Goal: Information Seeking & Learning: Learn about a topic

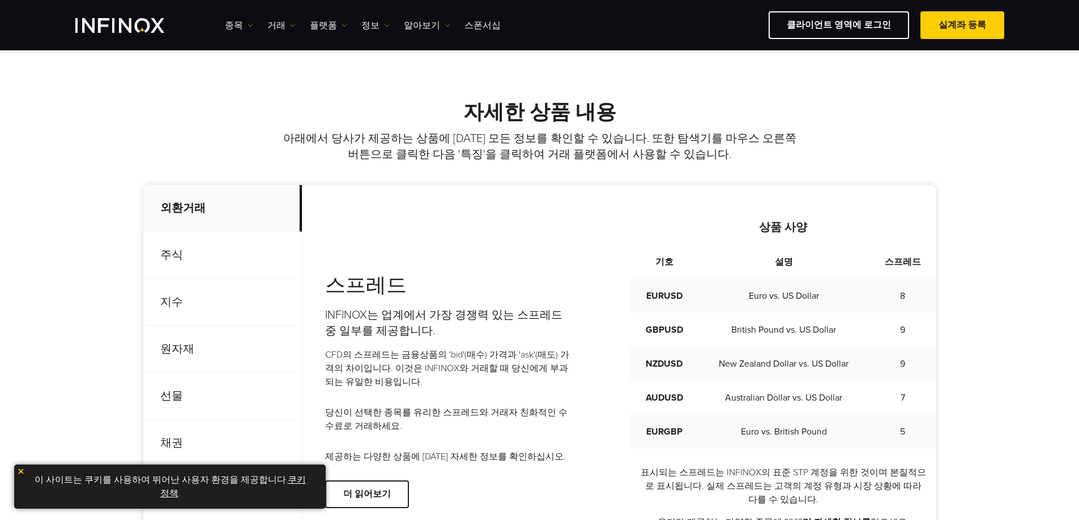
scroll to position [566, 0]
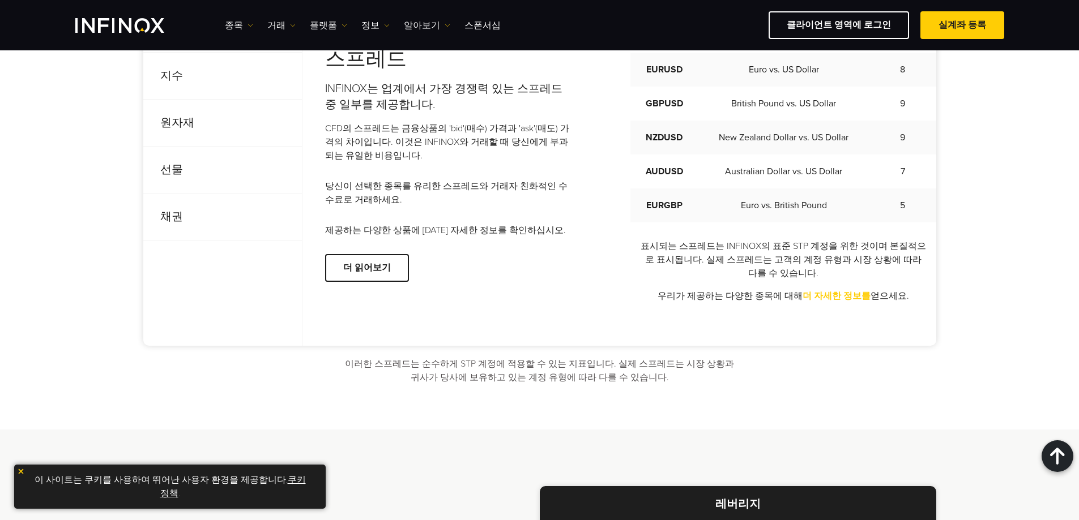
click at [827, 298] on link "더 자세한 정보를" at bounding box center [837, 296] width 68 height 11
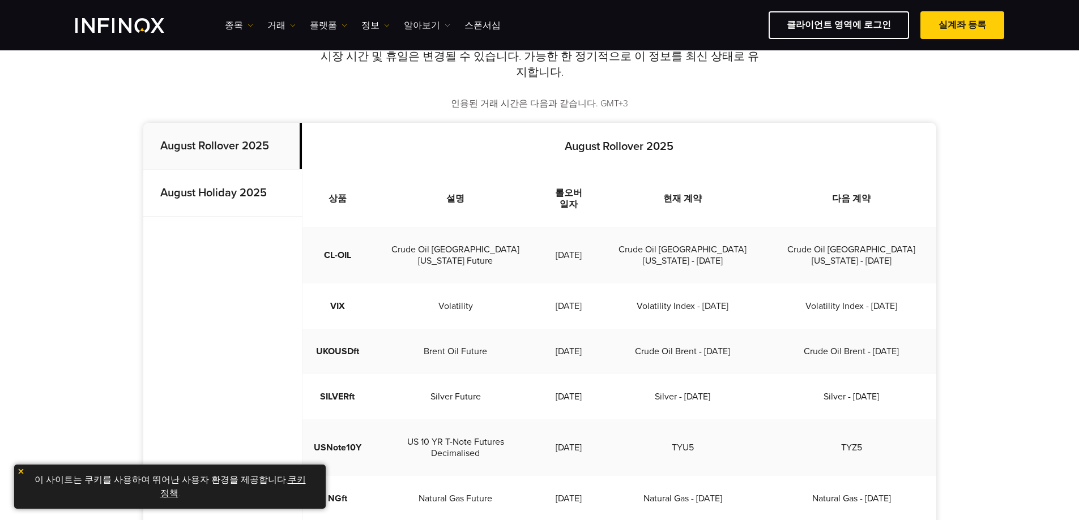
scroll to position [283, 0]
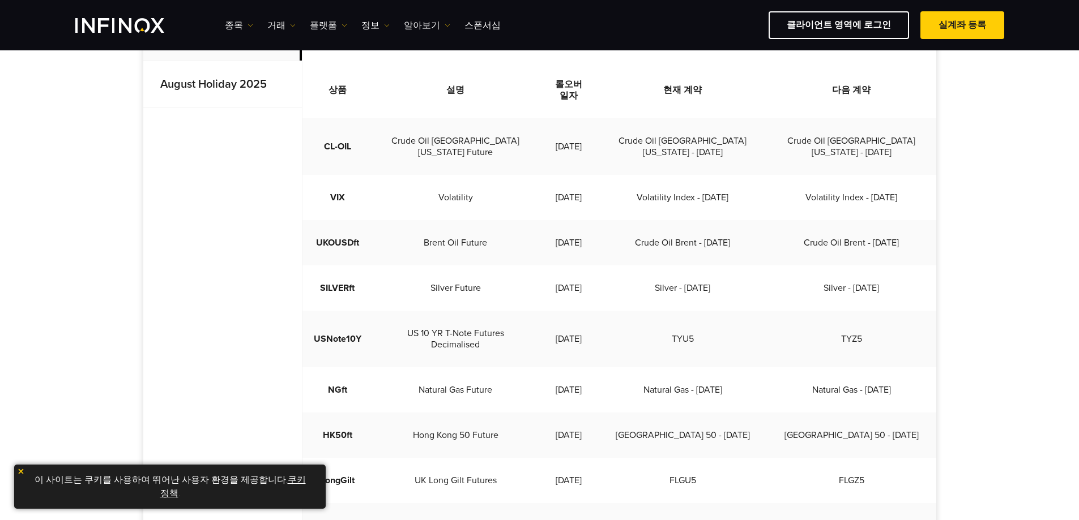
click at [412, 266] on td "Silver Future" at bounding box center [456, 288] width 167 height 45
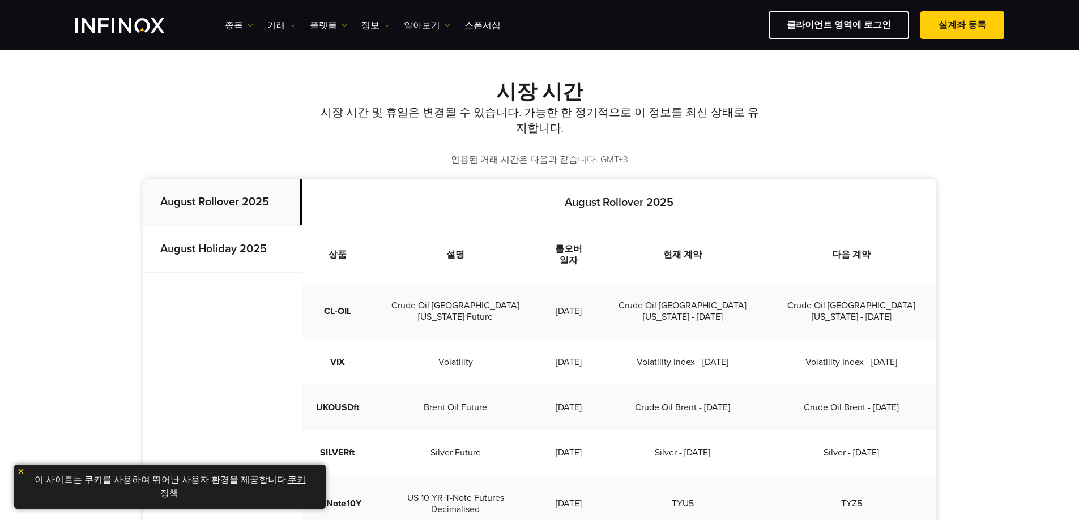
scroll to position [221, 0]
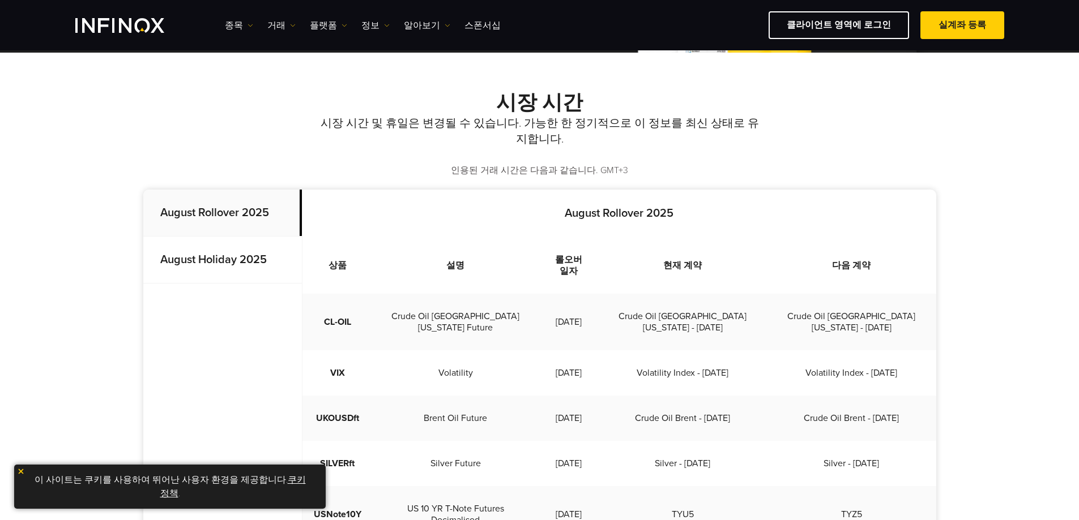
click at [205, 253] on p "August Holiday 2025" at bounding box center [222, 260] width 159 height 47
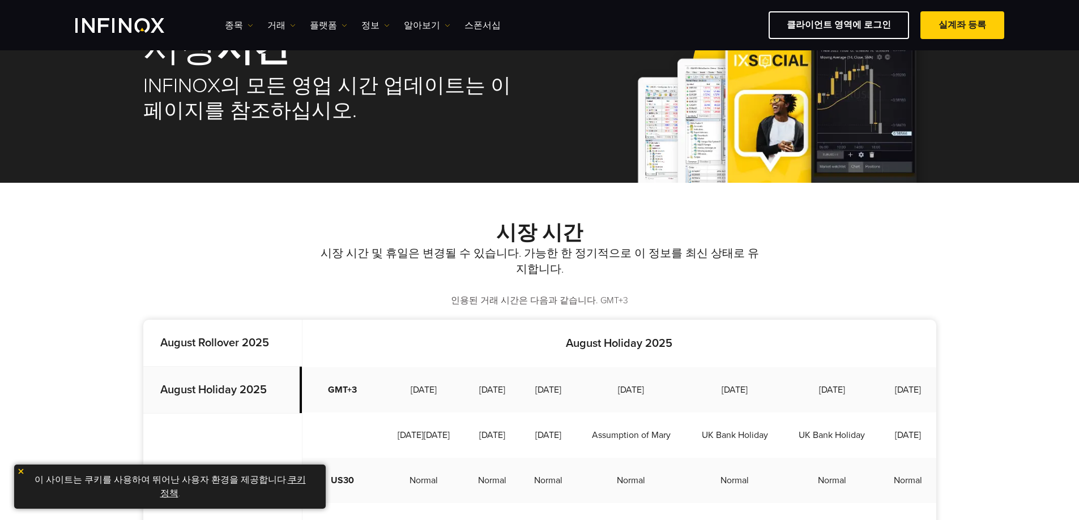
scroll to position [0, 0]
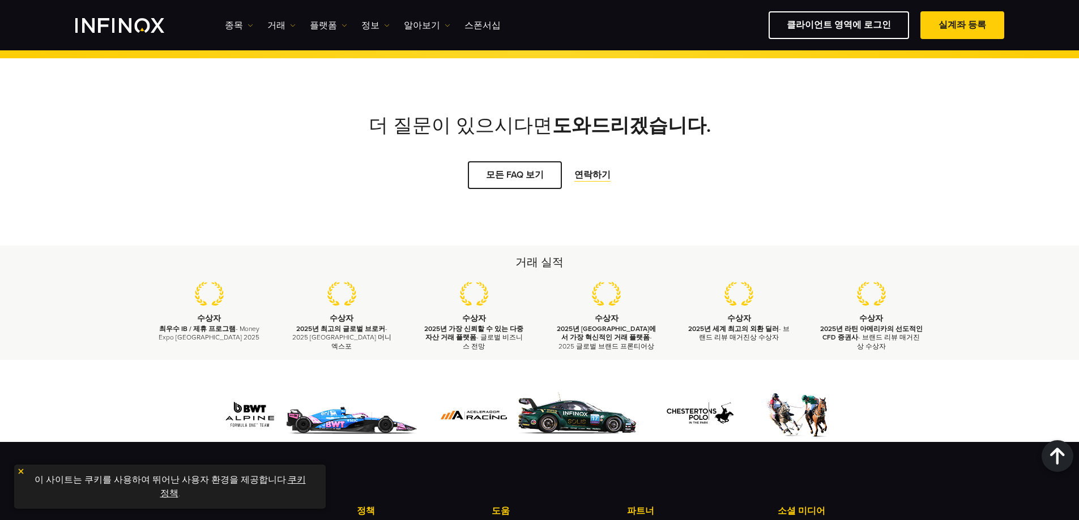
scroll to position [945, 0]
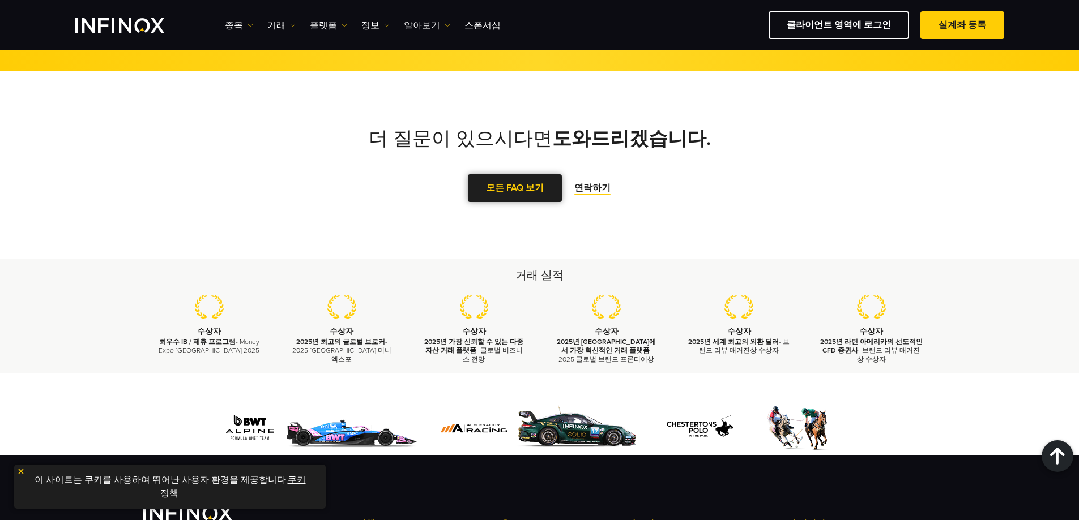
click at [524, 190] on link "모든 FAQ 보기" at bounding box center [515, 188] width 94 height 28
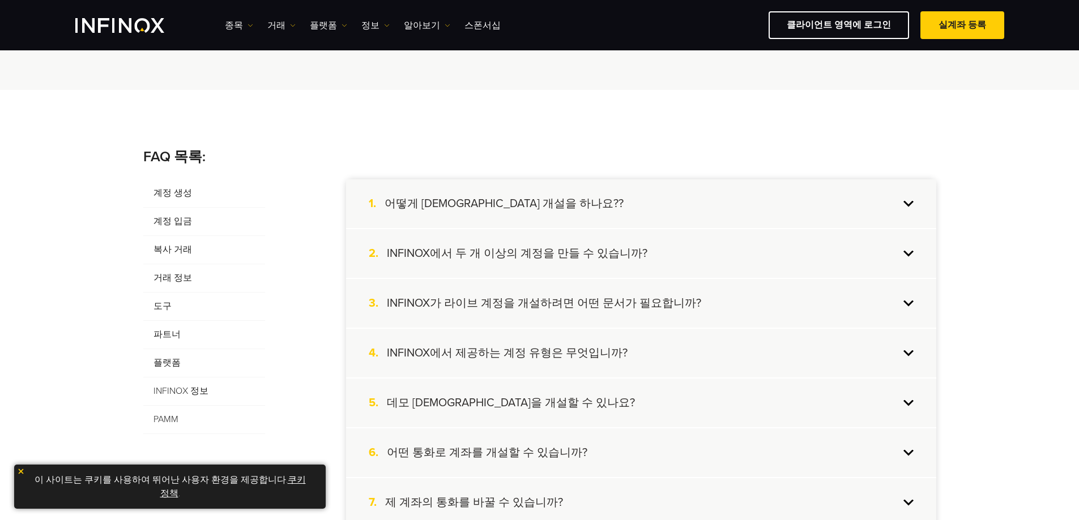
scroll to position [170, 0]
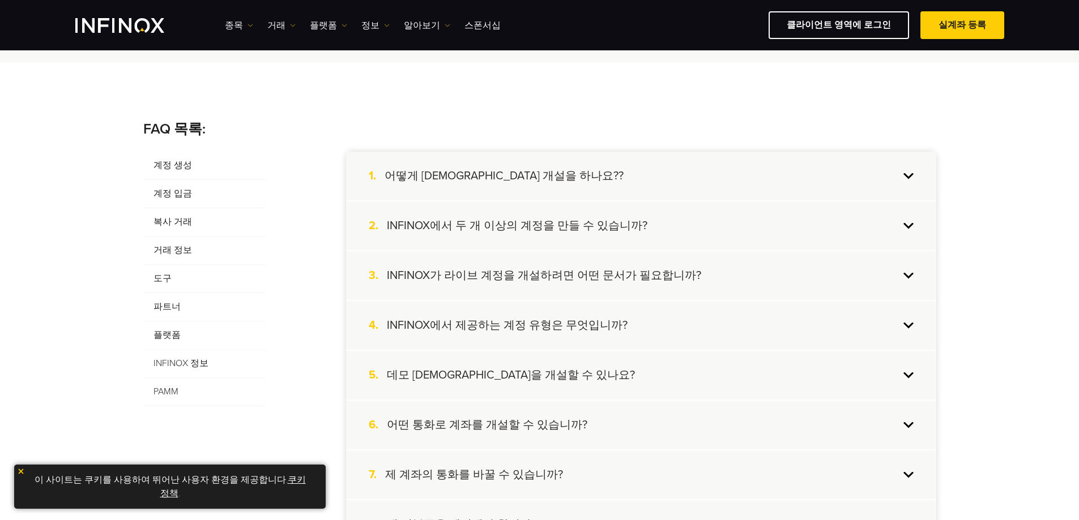
click at [161, 249] on span "거래 정보" at bounding box center [204, 251] width 122 height 28
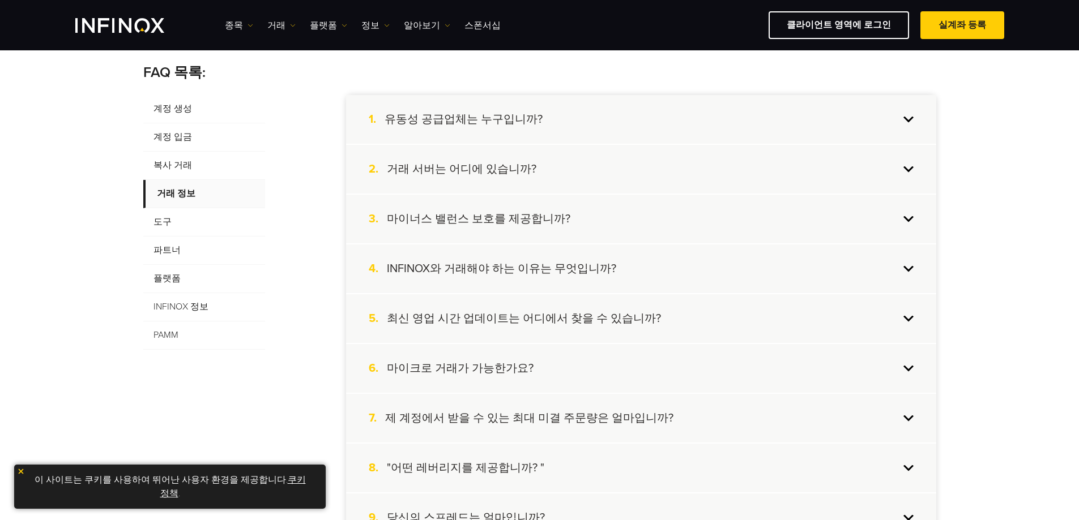
scroll to position [283, 0]
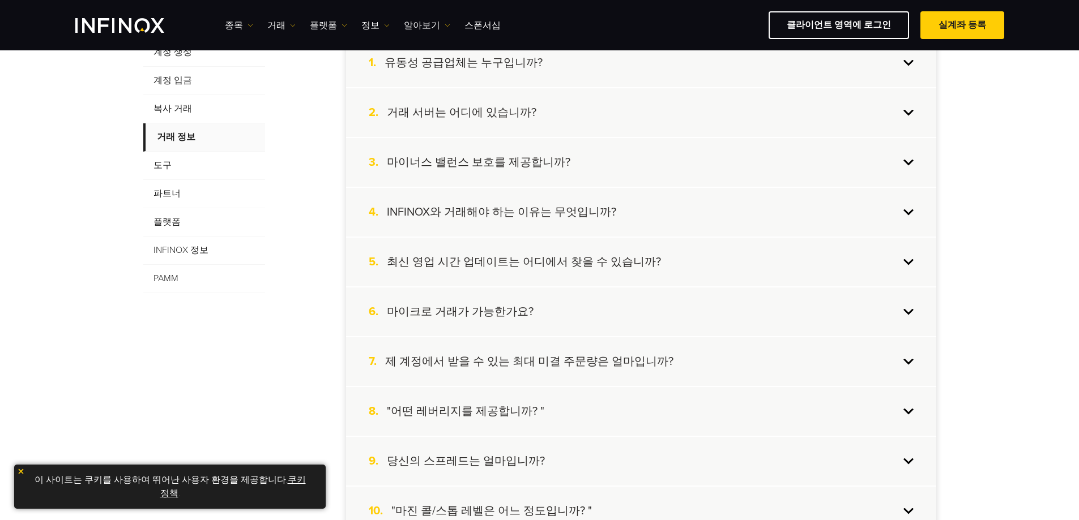
click at [579, 210] on h4 "INFINOX와 거래해야 하는 이유는 무엇입니까?" at bounding box center [501, 212] width 229 height 15
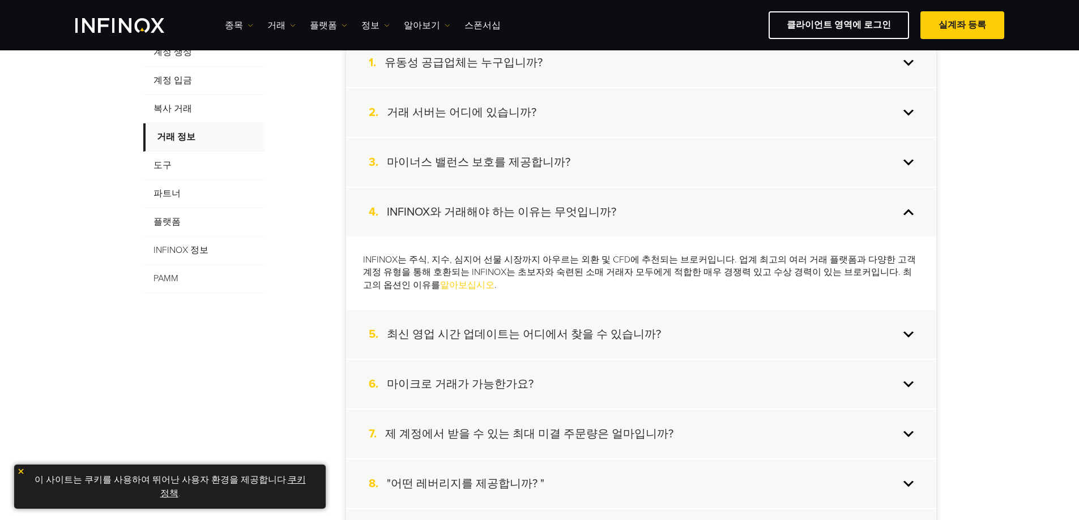
click at [580, 209] on h4 "INFINOX와 거래해야 하는 이유는 무엇입니까?" at bounding box center [501, 212] width 229 height 15
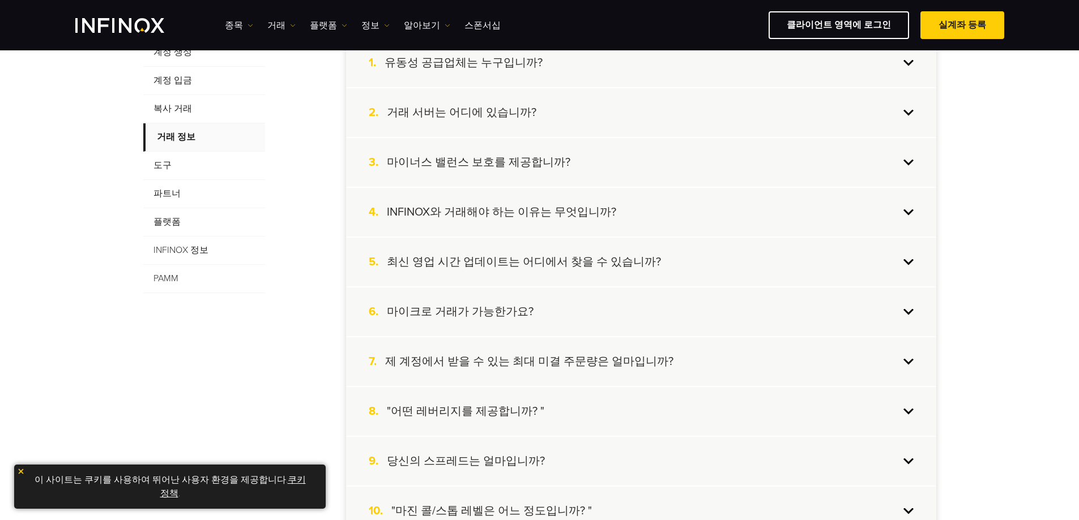
click at [580, 209] on h4 "INFINOX와 거래해야 하는 이유는 무엇입니까?" at bounding box center [501, 212] width 229 height 15
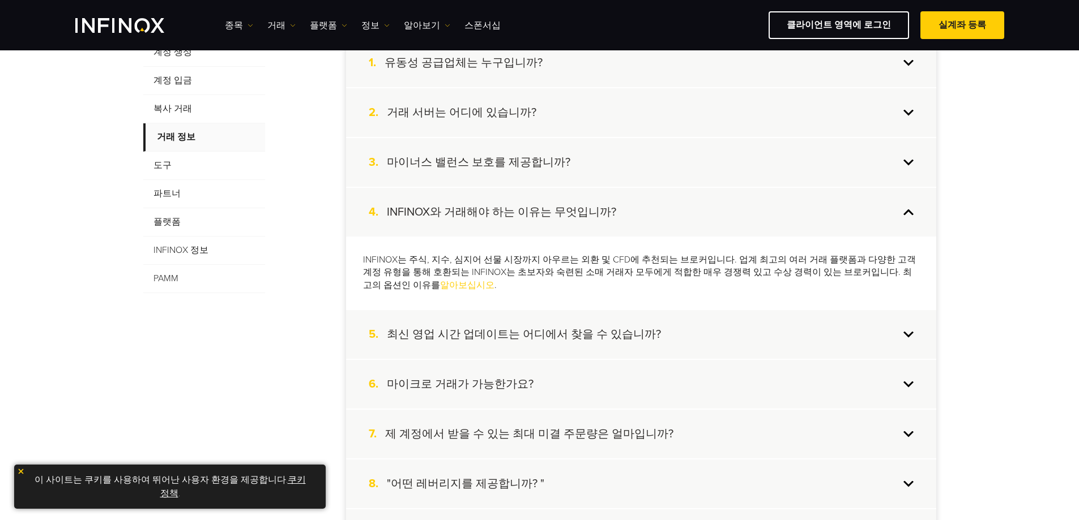
click at [580, 209] on h4 "INFINOX와 거래해야 하는 이유는 무엇입니까?" at bounding box center [501, 212] width 229 height 15
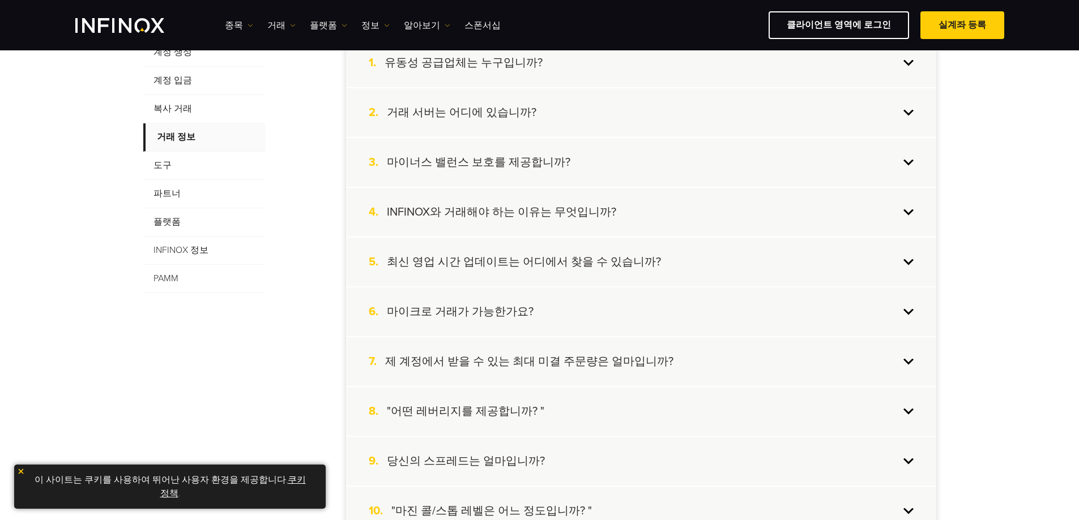
click at [597, 265] on h4 "최신 영업 시간 업데이트는 어디에서 찾을 수 있습니까?" at bounding box center [524, 262] width 274 height 15
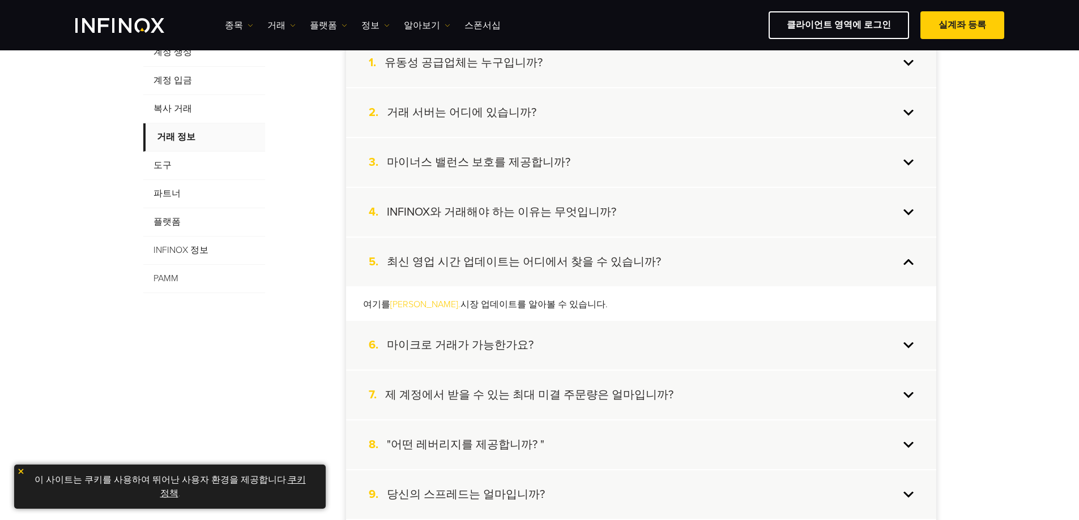
scroll to position [0, 0]
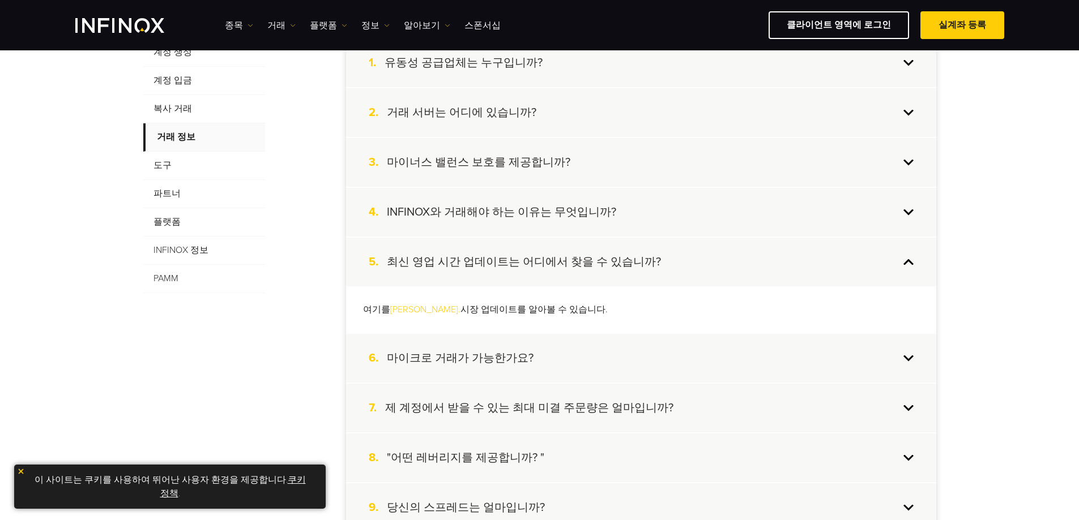
click at [597, 265] on h4 "최신 영업 시간 업데이트는 어디에서 찾을 수 있습니까?" at bounding box center [524, 262] width 274 height 15
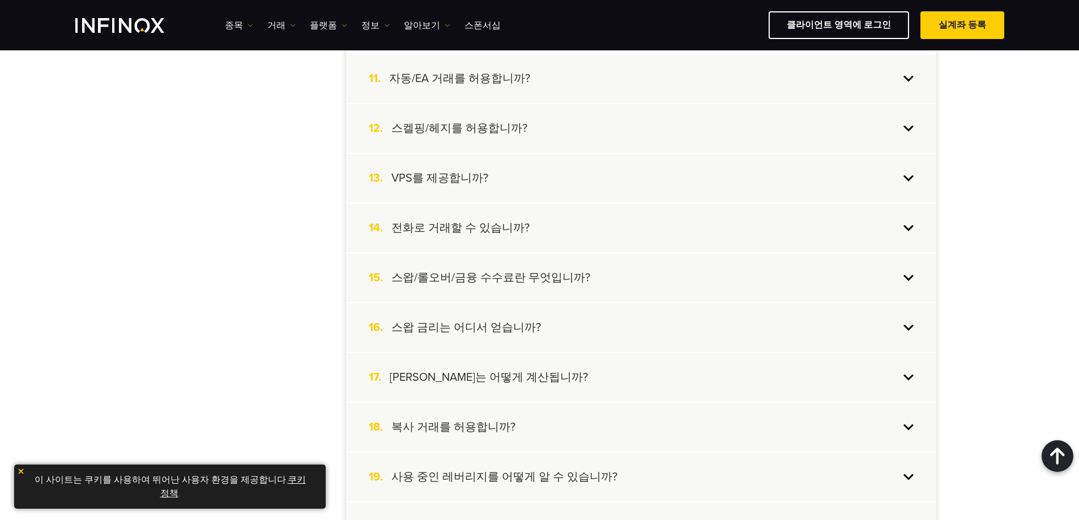
scroll to position [793, 0]
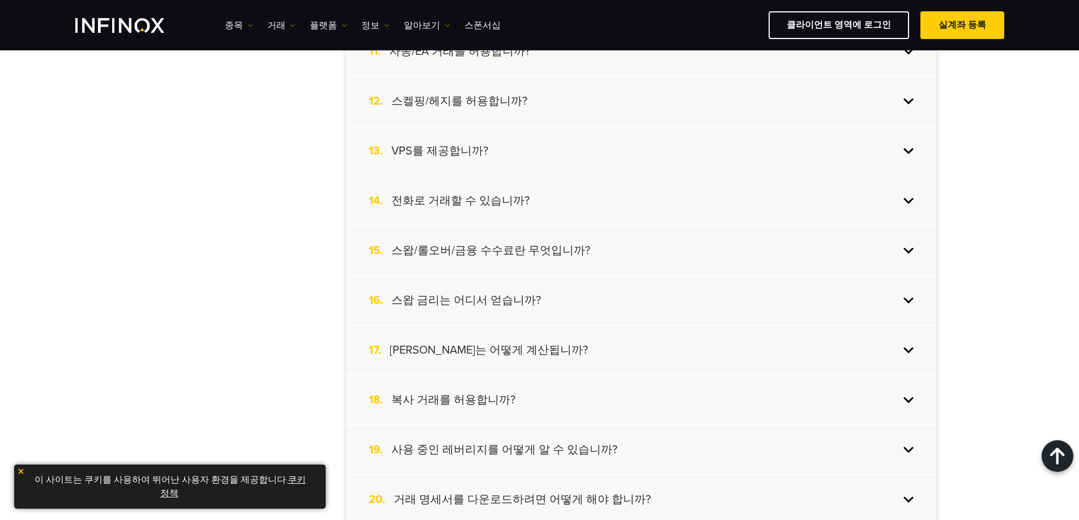
click at [573, 211] on div "14. 전화로 거래할 수 있습니까?" at bounding box center [641, 201] width 590 height 49
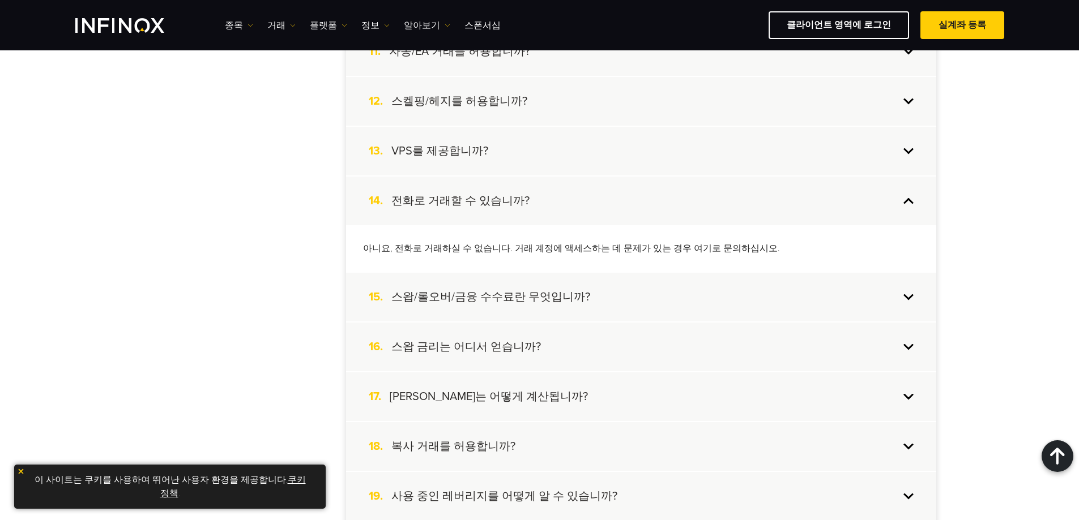
scroll to position [0, 0]
click at [573, 211] on div "14. 전화로 거래할 수 있습니까?" at bounding box center [641, 201] width 590 height 49
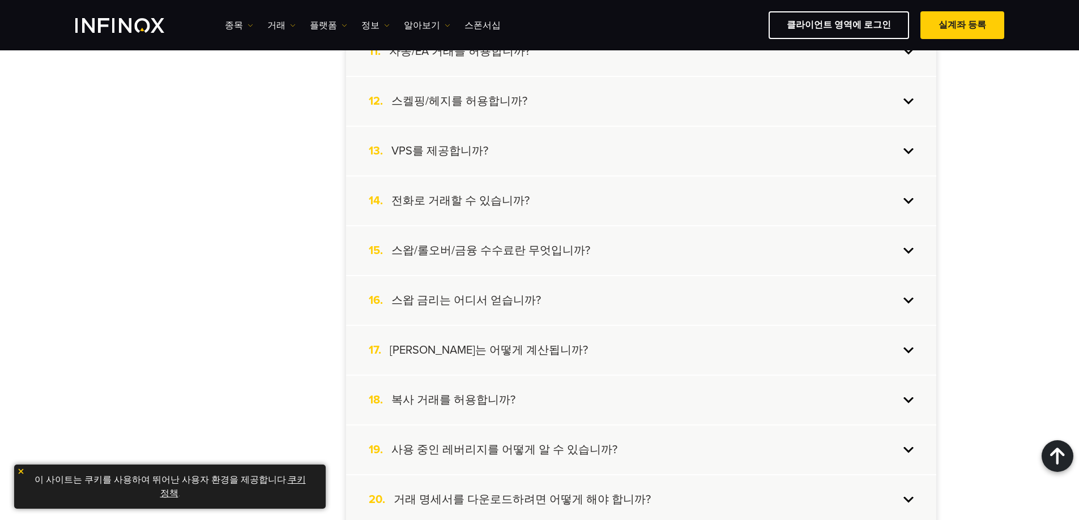
click at [559, 247] on h4 "스왑/롤오버/금융 수수료란 무엇입니까?" at bounding box center [490, 251] width 199 height 15
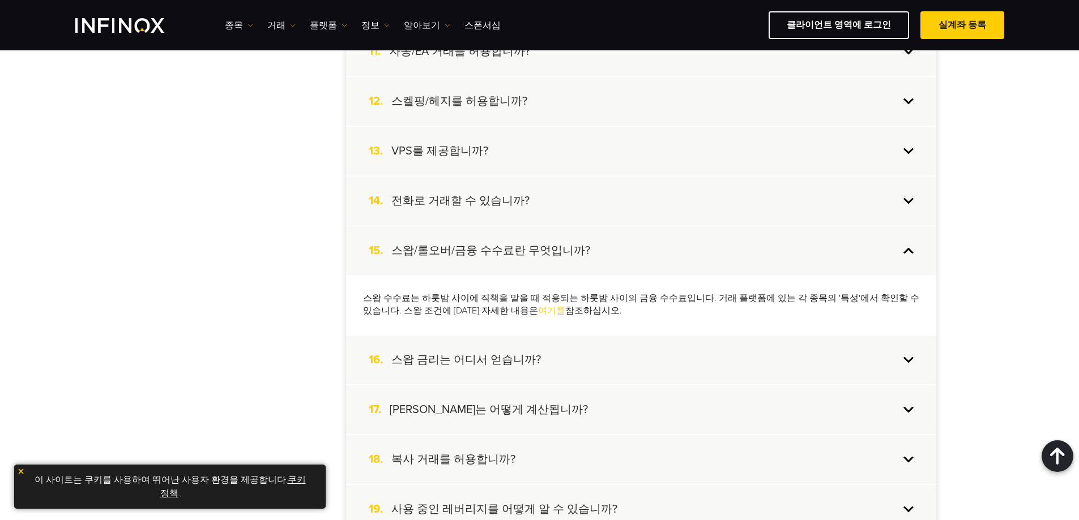
click at [559, 246] on h4 "스왑/롤오버/금융 수수료란 무엇입니까?" at bounding box center [490, 251] width 199 height 15
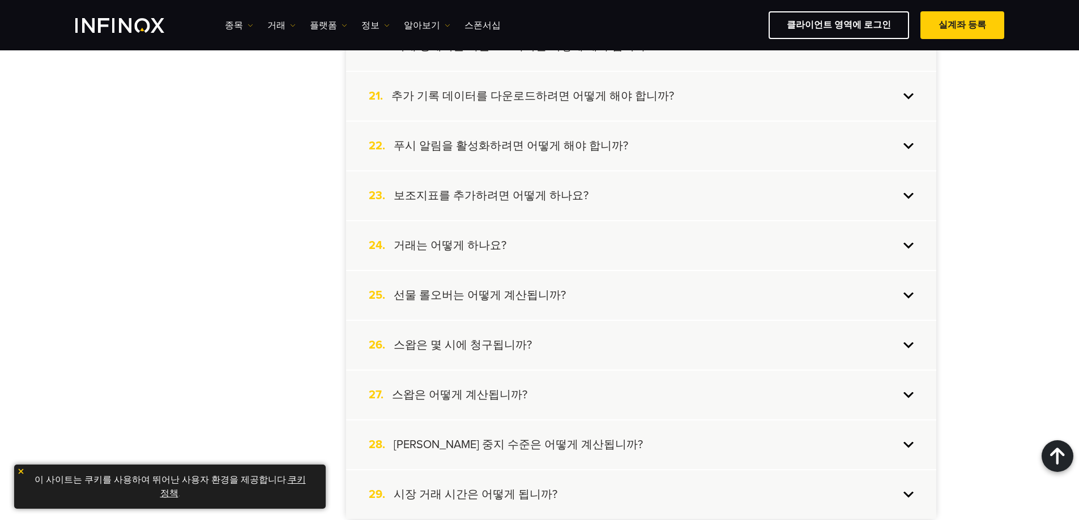
scroll to position [1246, 0]
click at [537, 252] on div "24. 거래는 어떻게 하나요?" at bounding box center [641, 246] width 590 height 49
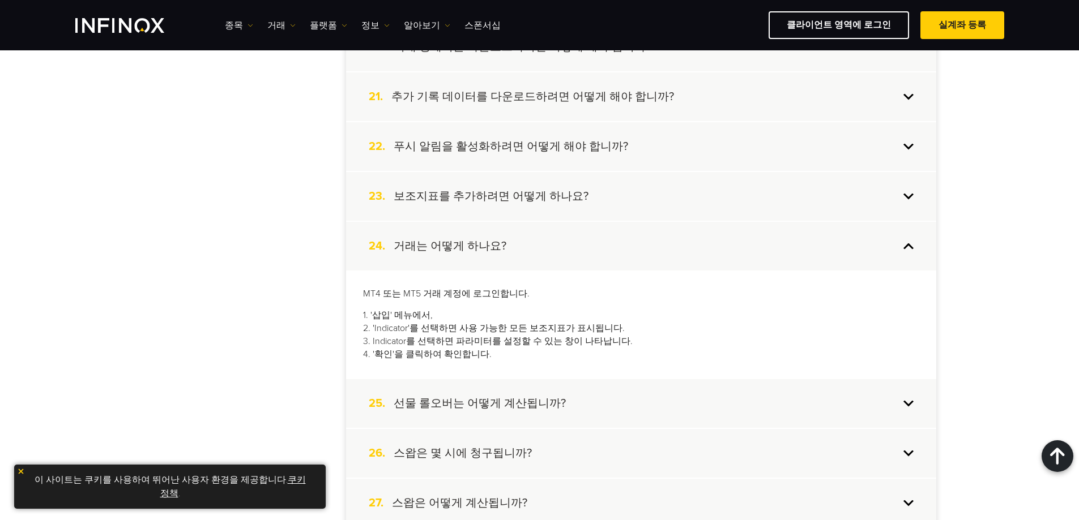
click at [537, 252] on div "24. 거래는 어떻게 하나요?" at bounding box center [641, 246] width 590 height 49
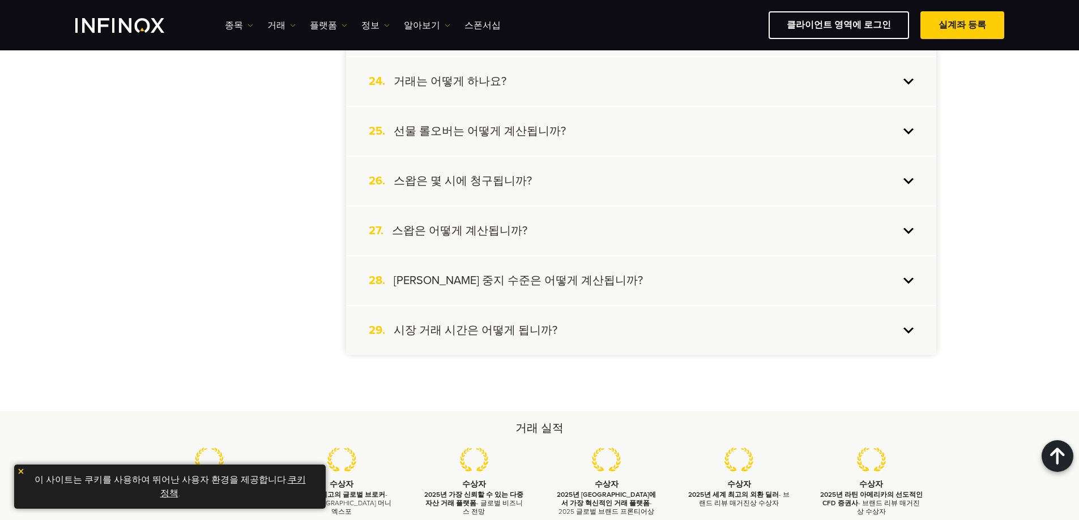
scroll to position [1416, 0]
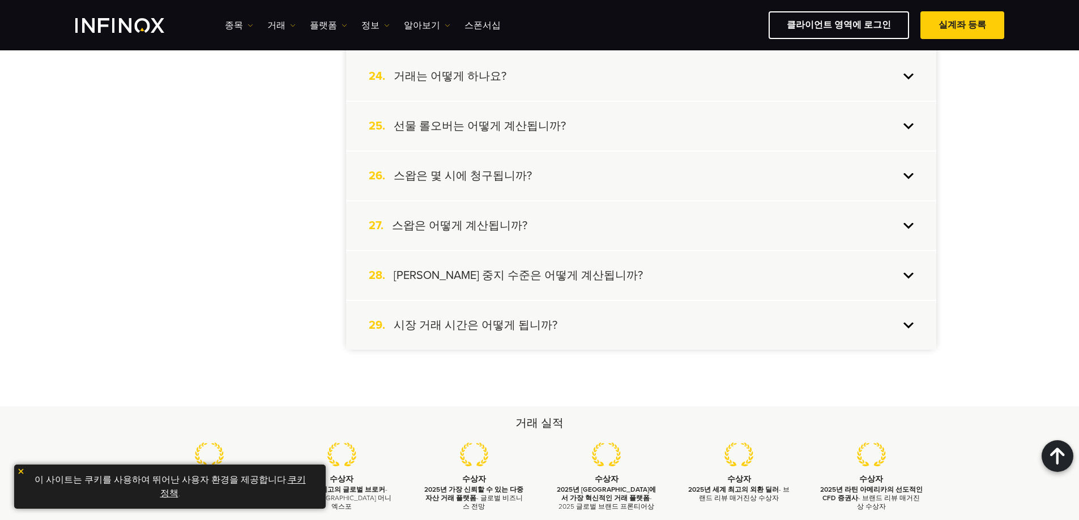
click at [473, 314] on div "29. 시장 거래 시간은 어떻게 됩니까?" at bounding box center [641, 325] width 590 height 49
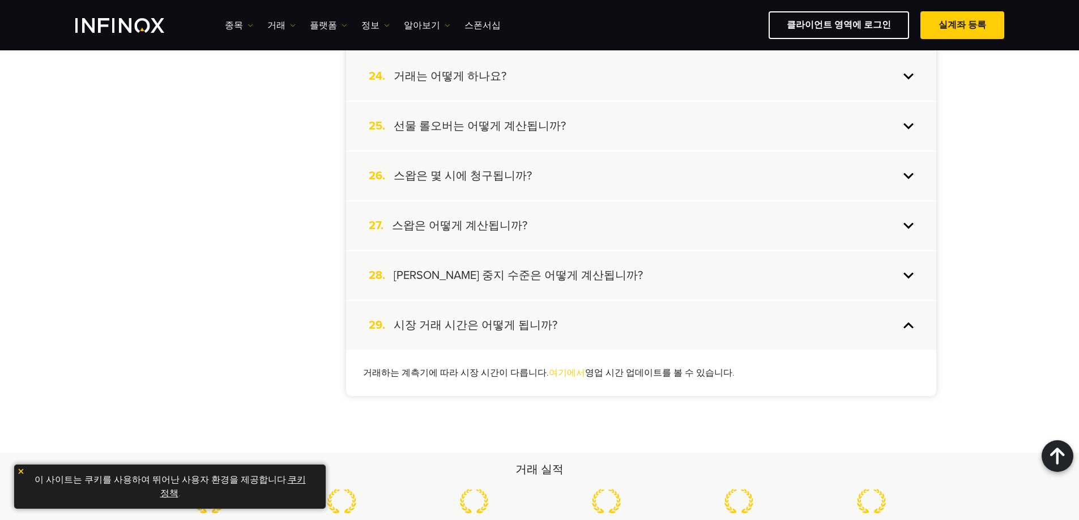
click at [473, 312] on div "29. 시장 거래 시간은 어떻게 됩니까?" at bounding box center [641, 325] width 590 height 49
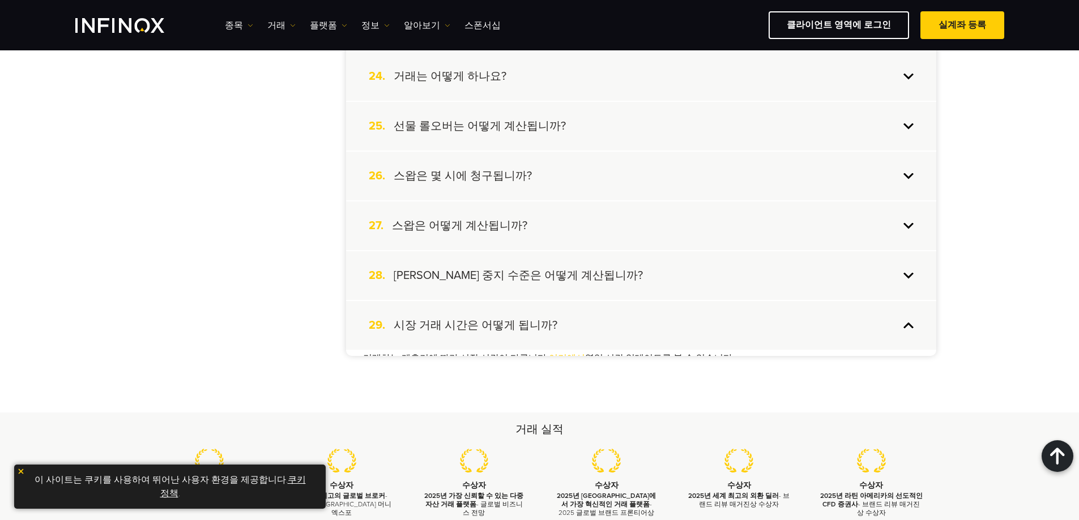
click at [487, 280] on h4 "마진 콜 중지 수준은 어떻게 계산됩니까?" at bounding box center [518, 275] width 249 height 15
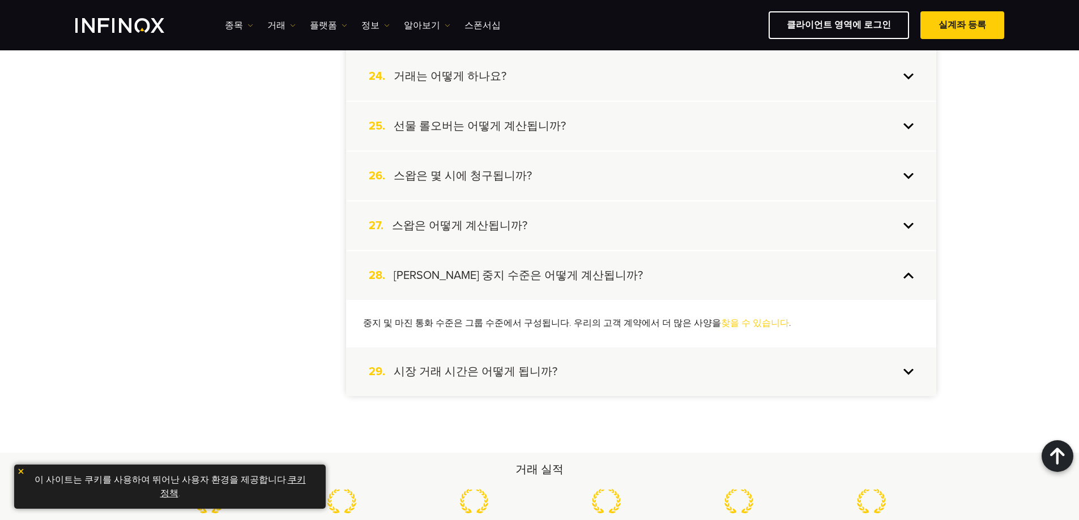
click at [489, 278] on h4 "마진 콜 중지 수준은 어떻게 계산됩니까?" at bounding box center [518, 275] width 249 height 15
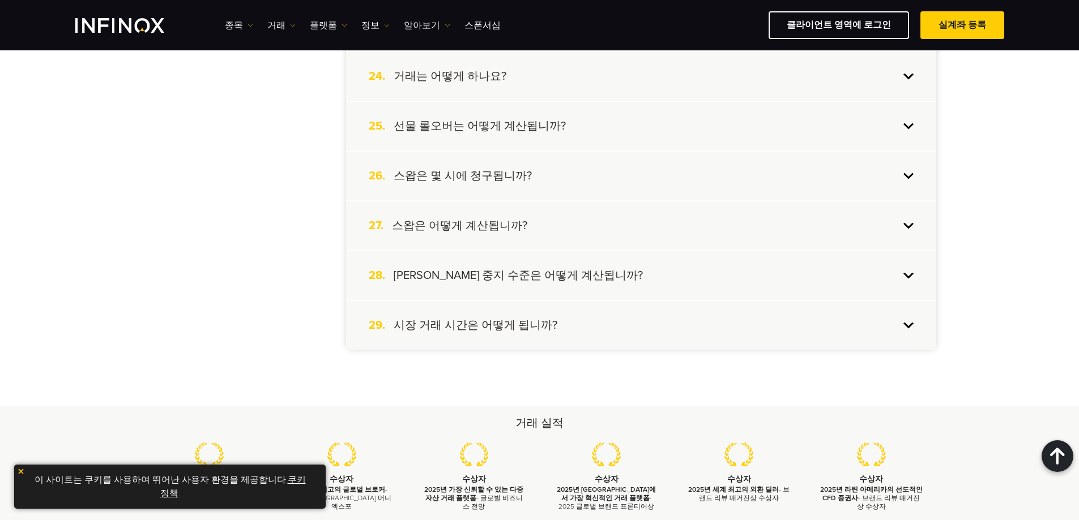
click at [489, 241] on div "27. 스왑은 어떻게 계산됩니까?" at bounding box center [641, 226] width 590 height 49
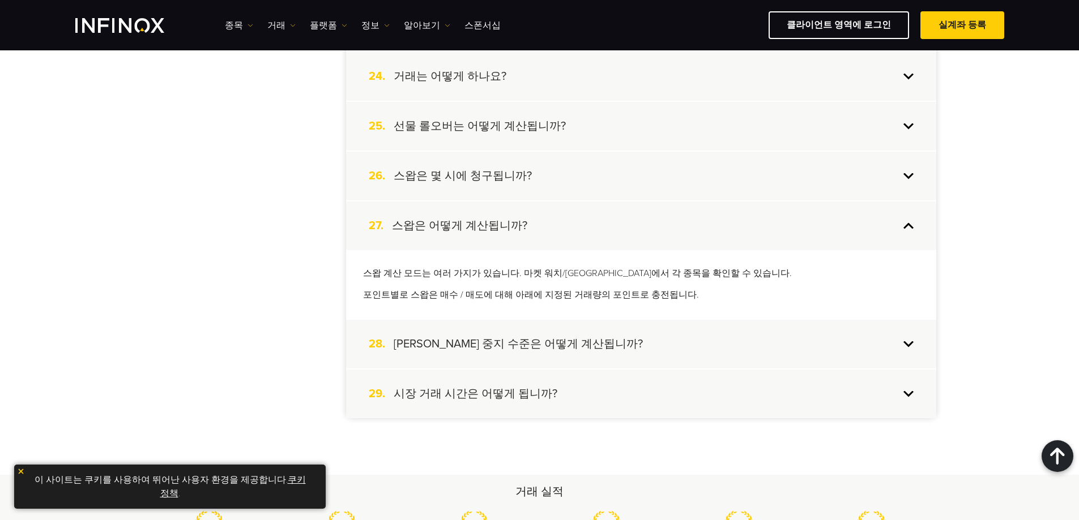
click at [490, 237] on div "27. 스왑은 어떻게 계산됩니까?" at bounding box center [641, 226] width 590 height 49
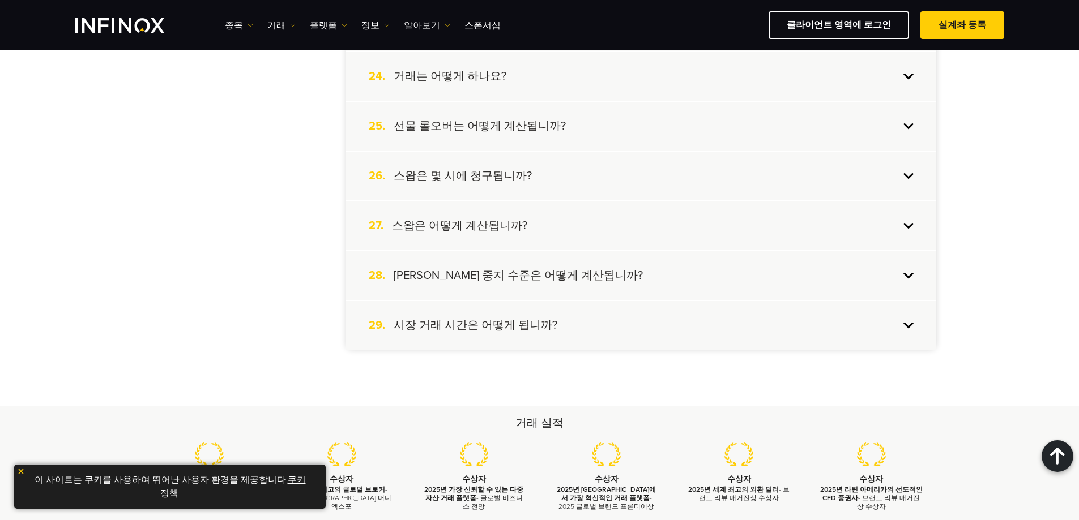
click at [503, 193] on div "26. 스왑은 몇 시에 청구됩니까?" at bounding box center [641, 176] width 590 height 49
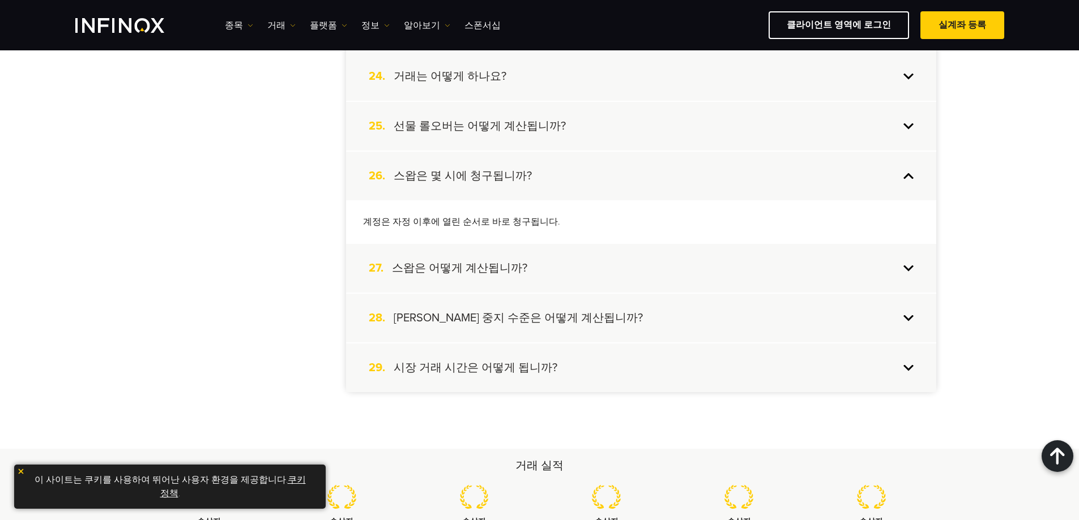
scroll to position [0, 0]
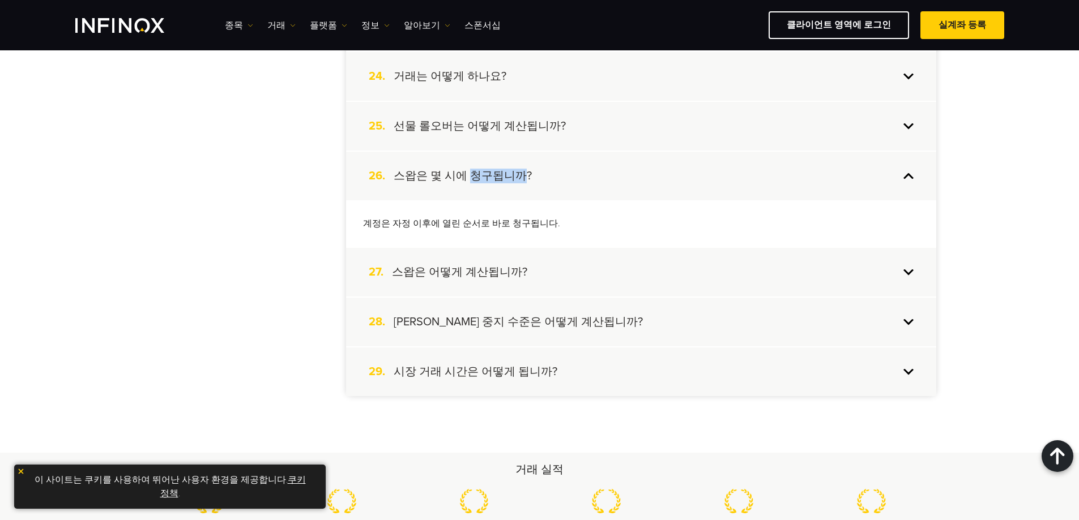
click at [503, 192] on div "26. 스왑은 몇 시에 청구됩니까?" at bounding box center [641, 176] width 590 height 49
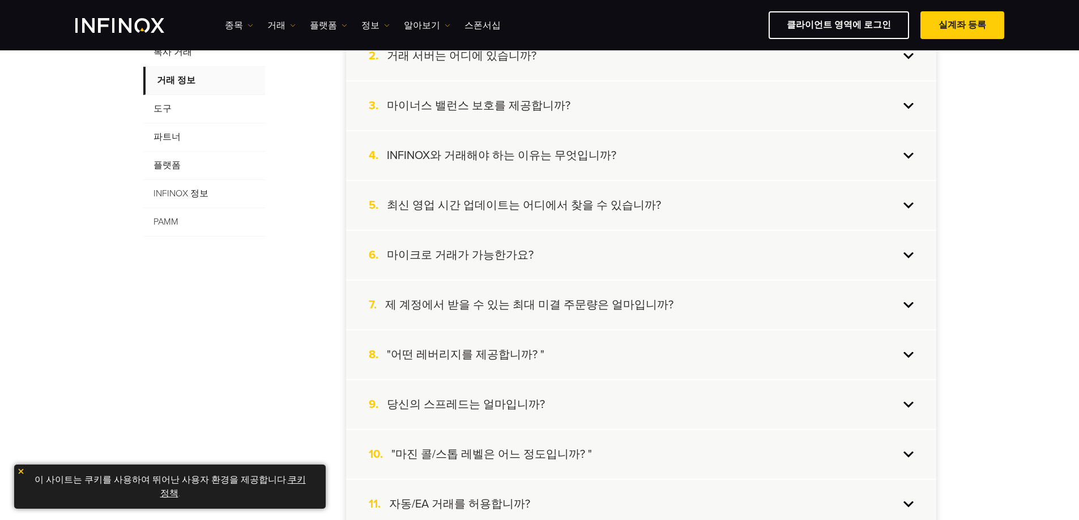
scroll to position [170, 0]
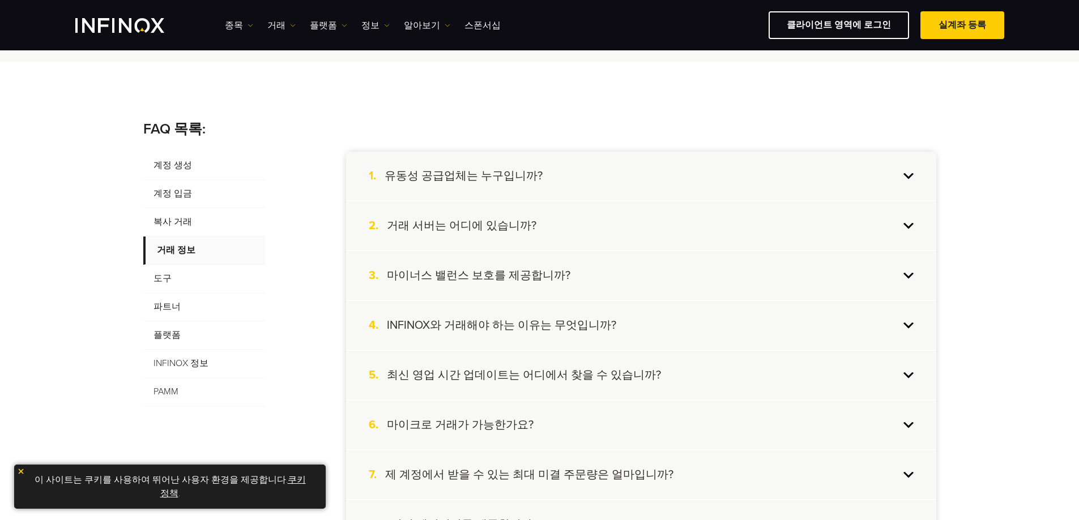
click at [167, 282] on span "도구" at bounding box center [204, 279] width 122 height 28
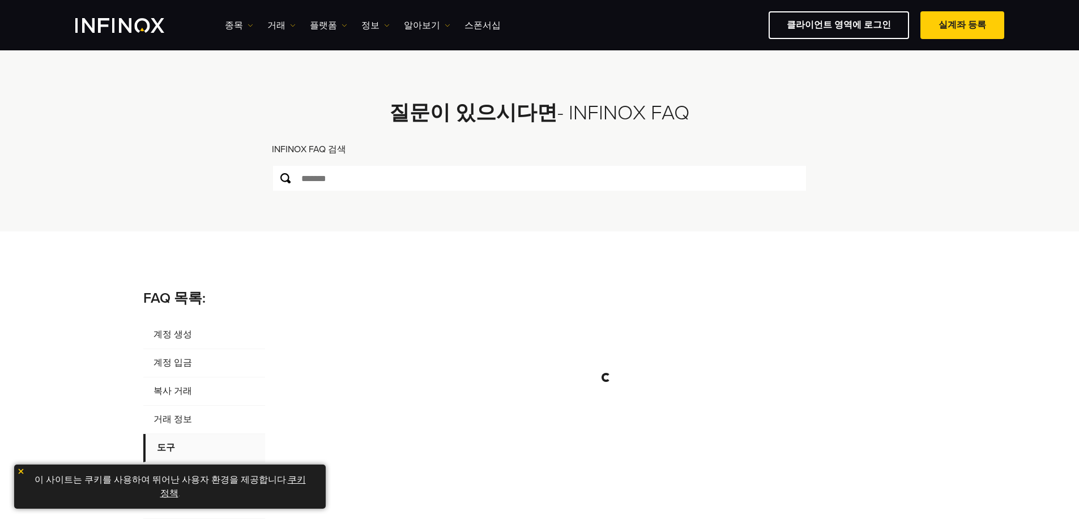
scroll to position [0, 0]
